Goal: Task Accomplishment & Management: Use online tool/utility

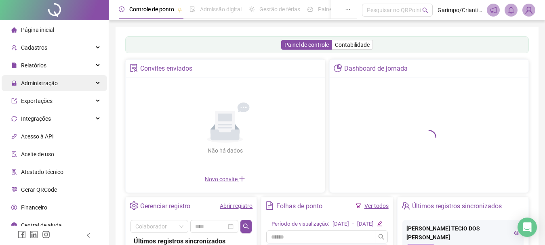
click at [52, 82] on span "Administração" at bounding box center [39, 83] width 37 height 6
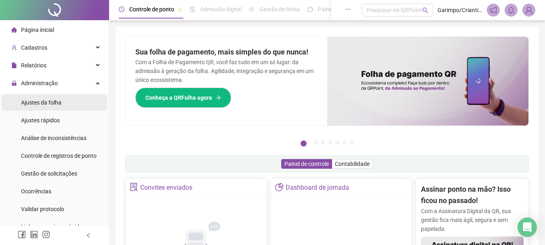
click at [72, 99] on li "Ajustes da folha" at bounding box center [54, 103] width 105 height 16
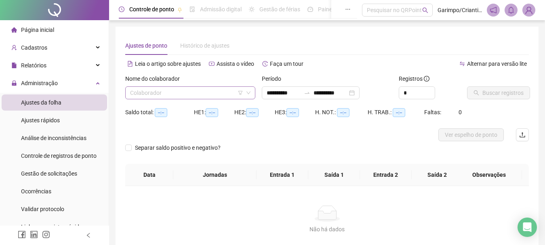
type input "**********"
click at [178, 91] on input "search" at bounding box center [186, 93] width 113 height 12
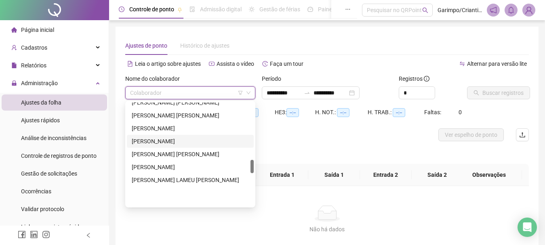
scroll to position [445, 0]
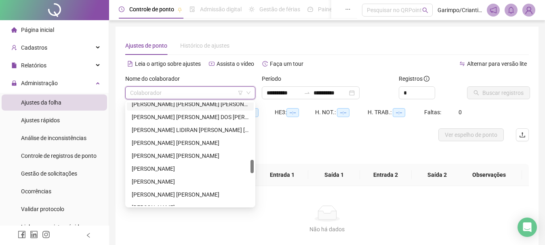
click at [185, 103] on div "[PERSON_NAME] [PERSON_NAME] [PERSON_NAME]" at bounding box center [190, 104] width 117 height 9
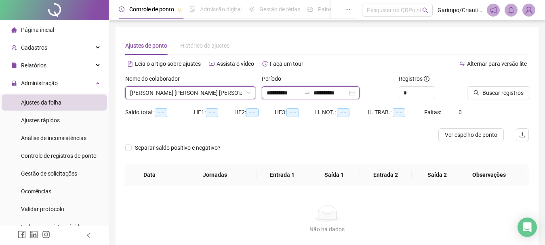
click at [337, 92] on input "**********" at bounding box center [331, 93] width 34 height 9
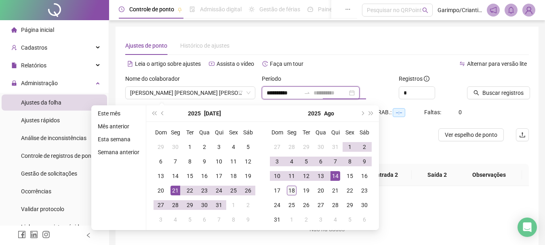
type input "**********"
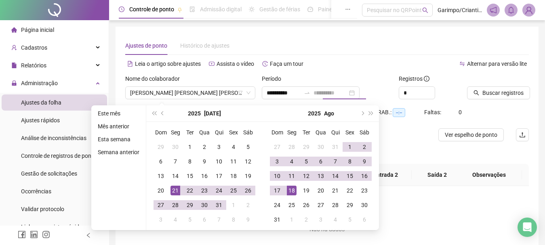
click at [294, 192] on div "18" at bounding box center [292, 191] width 10 height 10
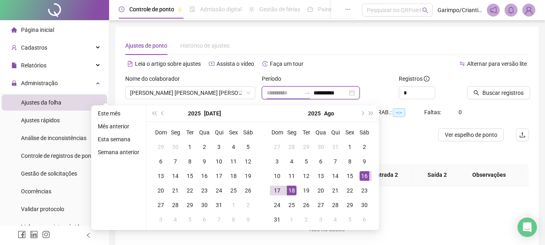
type input "**********"
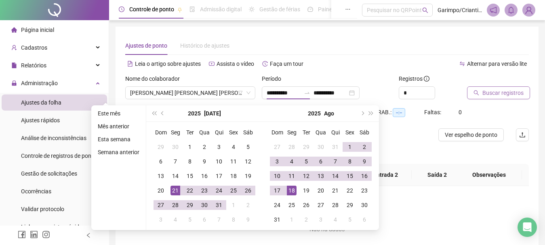
click at [493, 93] on span "Buscar registros" at bounding box center [503, 93] width 41 height 9
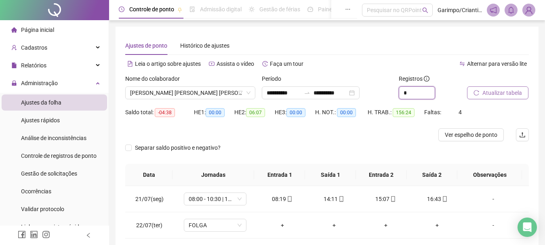
drag, startPoint x: 434, startPoint y: 91, endPoint x: 497, endPoint y: 95, distance: 63.2
click at [435, 90] on span "Increase Value" at bounding box center [435, 90] width 0 height 6
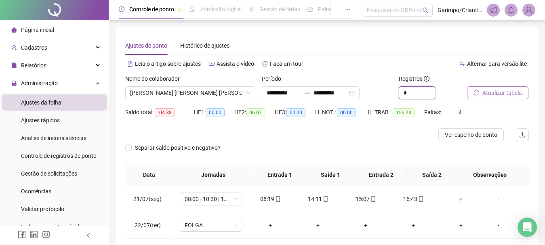
type input "*"
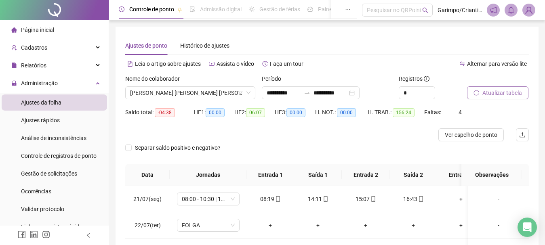
click at [497, 95] on span "Atualizar tabela" at bounding box center [503, 93] width 40 height 9
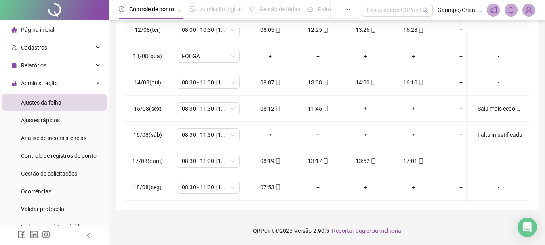
scroll to position [0, 0]
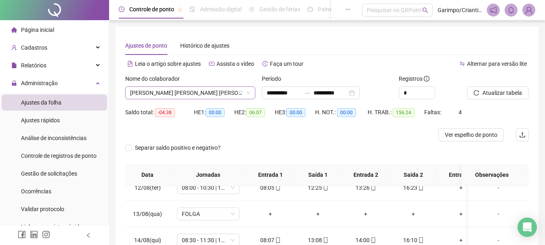
click at [171, 93] on span "[PERSON_NAME] [PERSON_NAME] [PERSON_NAME]" at bounding box center [190, 93] width 120 height 12
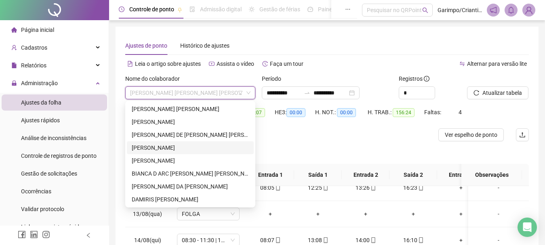
click at [177, 149] on div "[PERSON_NAME]" at bounding box center [190, 147] width 117 height 9
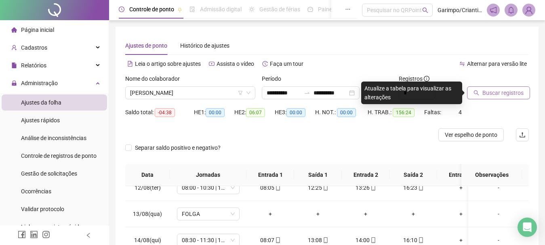
click at [504, 95] on span "Buscar registros" at bounding box center [503, 93] width 41 height 9
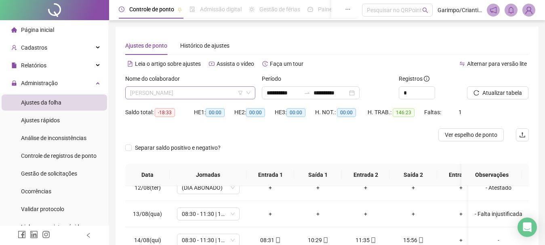
click at [160, 93] on span "[PERSON_NAME]" at bounding box center [190, 93] width 120 height 12
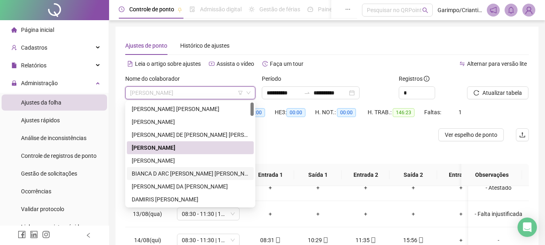
scroll to position [40, 0]
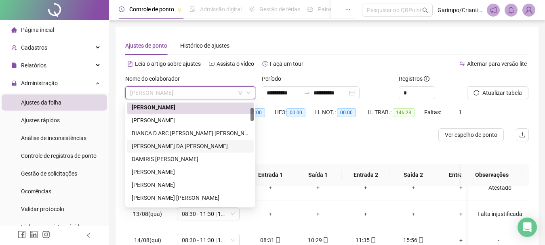
drag, startPoint x: 170, startPoint y: 143, endPoint x: 186, endPoint y: 143, distance: 15.4
click at [170, 143] on div "[PERSON_NAME] DA [PERSON_NAME]" at bounding box center [190, 146] width 117 height 9
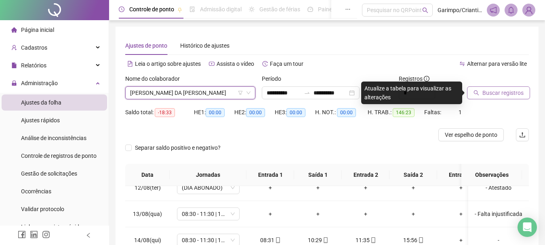
click at [499, 91] on span "Buscar registros" at bounding box center [503, 93] width 41 height 9
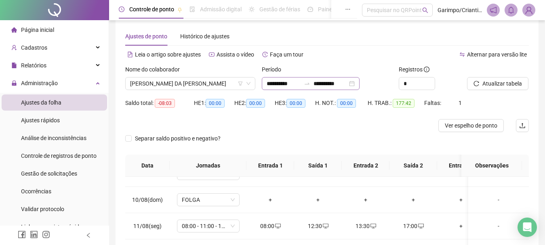
scroll to position [0, 0]
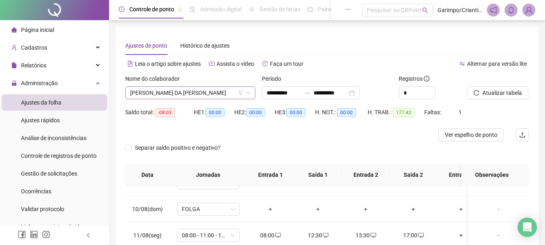
click at [153, 97] on span "[PERSON_NAME] DA [PERSON_NAME]" at bounding box center [190, 93] width 120 height 12
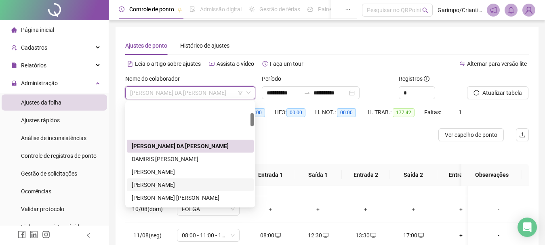
scroll to position [81, 0]
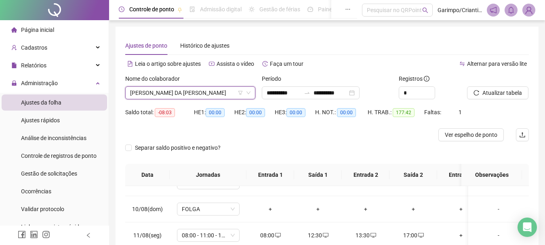
click at [178, 87] on div "Nome do colaborador [PERSON_NAME] [PERSON_NAME] DA [PERSON_NAME]" at bounding box center [190, 86] width 130 height 25
click at [178, 91] on span "[PERSON_NAME] DA [PERSON_NAME]" at bounding box center [190, 93] width 120 height 12
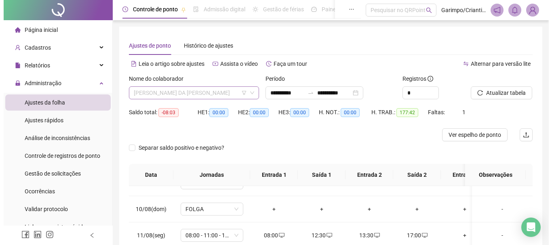
scroll to position [78, 0]
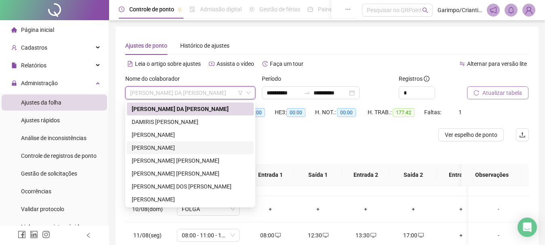
drag, startPoint x: 167, startPoint y: 144, endPoint x: 498, endPoint y: 98, distance: 334.6
click at [167, 144] on div "[PERSON_NAME]" at bounding box center [190, 147] width 117 height 9
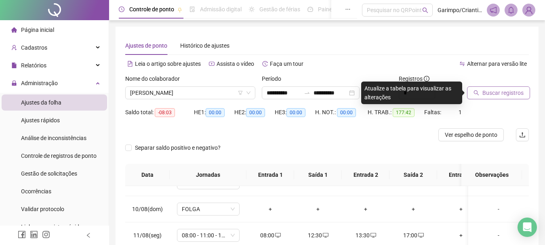
click at [514, 88] on button "Buscar registros" at bounding box center [498, 92] width 63 height 13
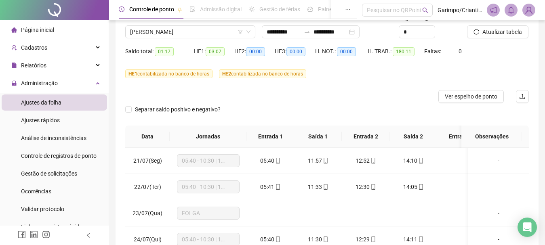
scroll to position [59, 0]
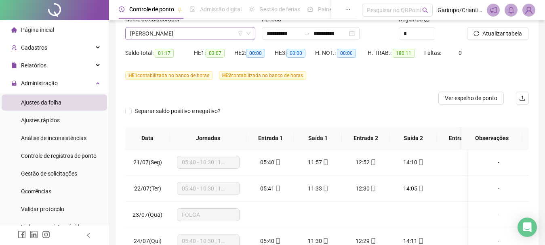
click at [166, 35] on span "[PERSON_NAME]" at bounding box center [190, 33] width 120 height 12
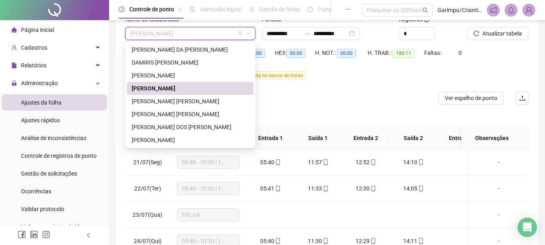
type input "*"
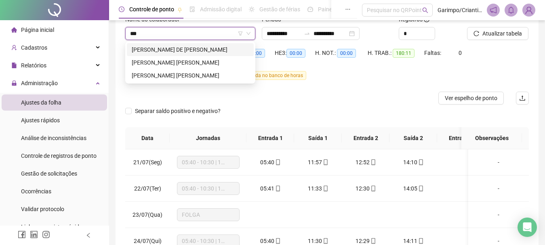
scroll to position [0, 0]
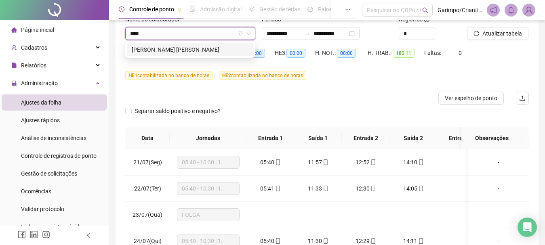
type input "*****"
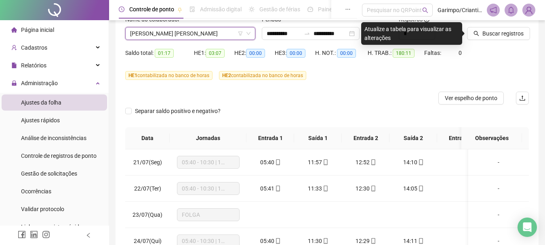
click at [500, 38] on button "Buscar registros" at bounding box center [498, 33] width 63 height 13
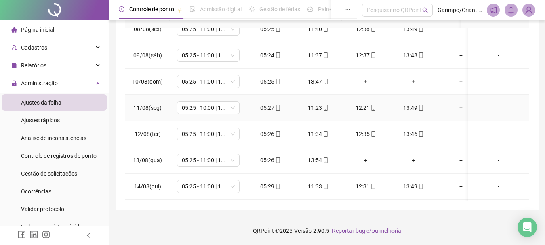
scroll to position [596, 0]
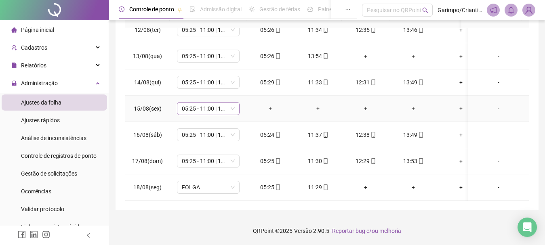
click at [224, 106] on span "05:25 - 11:00 | 12:00 - 13:45" at bounding box center [208, 109] width 53 height 12
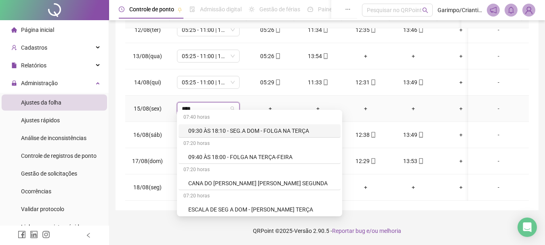
type input "*****"
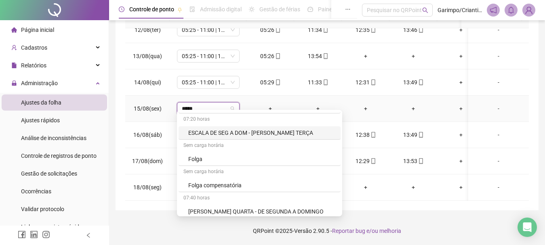
scroll to position [81, 0]
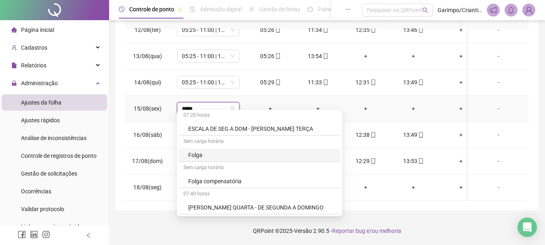
click at [201, 156] on div "Folga" at bounding box center [262, 155] width 148 height 9
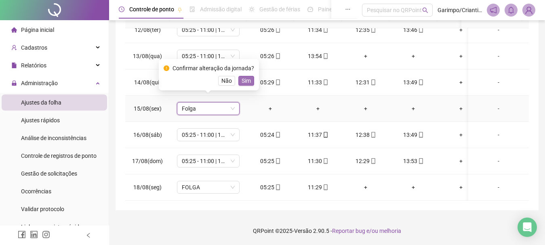
click at [238, 81] on button "Sim" at bounding box center [246, 81] width 16 height 10
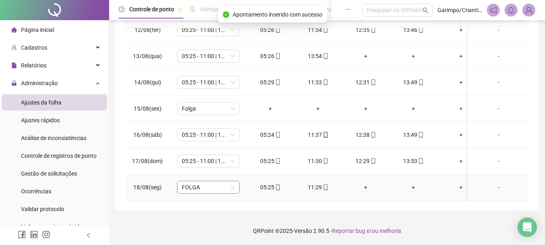
click at [216, 183] on span "FOLGA" at bounding box center [208, 187] width 53 height 12
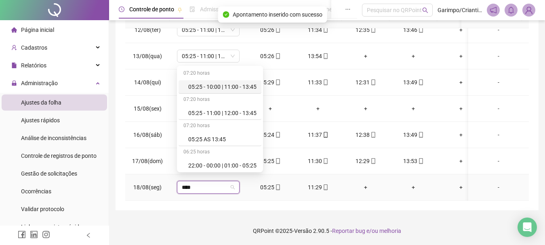
type input "*****"
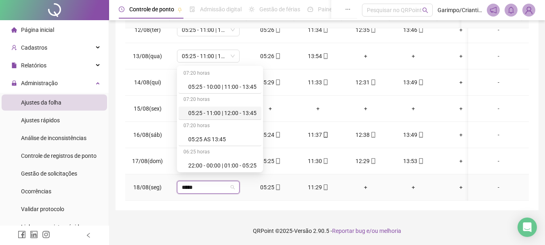
drag, startPoint x: 247, startPoint y: 112, endPoint x: 245, endPoint y: 122, distance: 10.8
click at [247, 112] on div "05:25 - 11:00 | 12:00 - 13:45" at bounding box center [222, 113] width 68 height 9
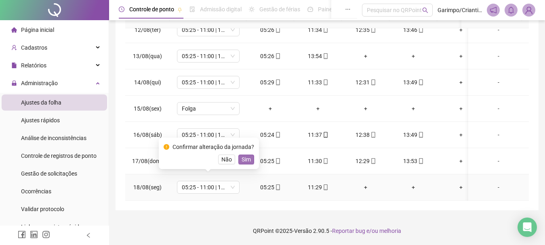
click at [244, 160] on span "Sim" at bounding box center [246, 159] width 9 height 9
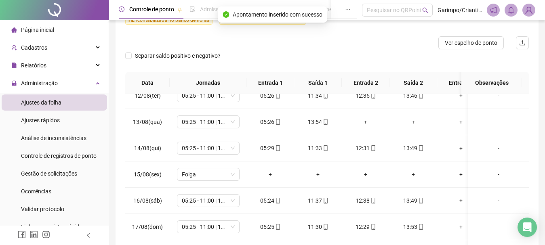
scroll to position [0, 0]
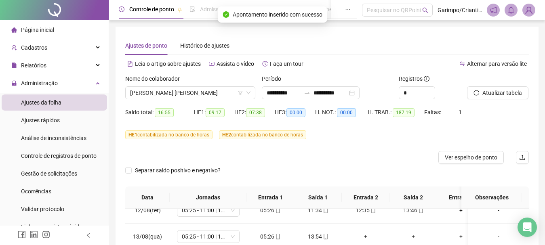
click at [510, 85] on div "Atualizar tabela" at bounding box center [498, 86] width 62 height 25
click at [508, 93] on span "Atualizar tabela" at bounding box center [503, 93] width 40 height 9
